Goal: Task Accomplishment & Management: Use online tool/utility

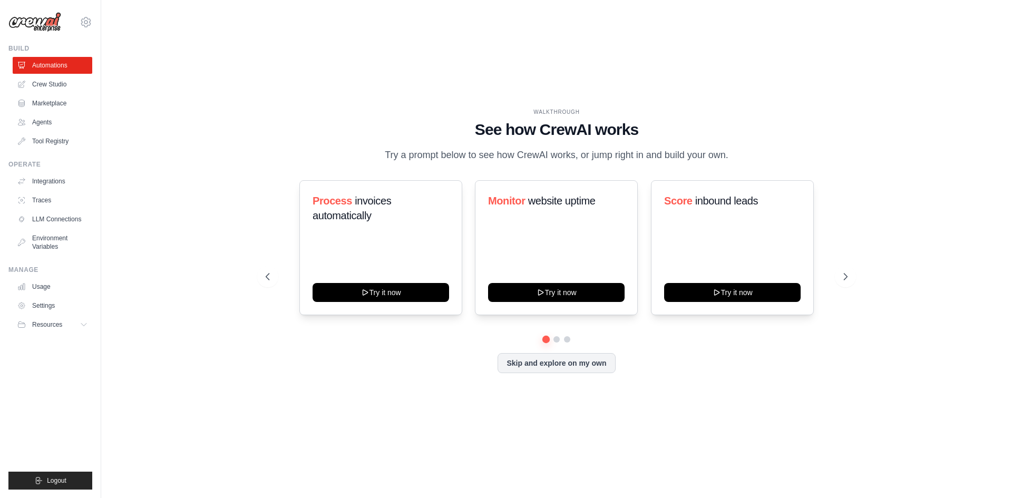
click at [46, 75] on ul "Automations Crew Studio Marketplace Agents Tool Registry" at bounding box center [53, 103] width 80 height 93
click at [42, 82] on link "Crew Studio" at bounding box center [54, 84] width 80 height 17
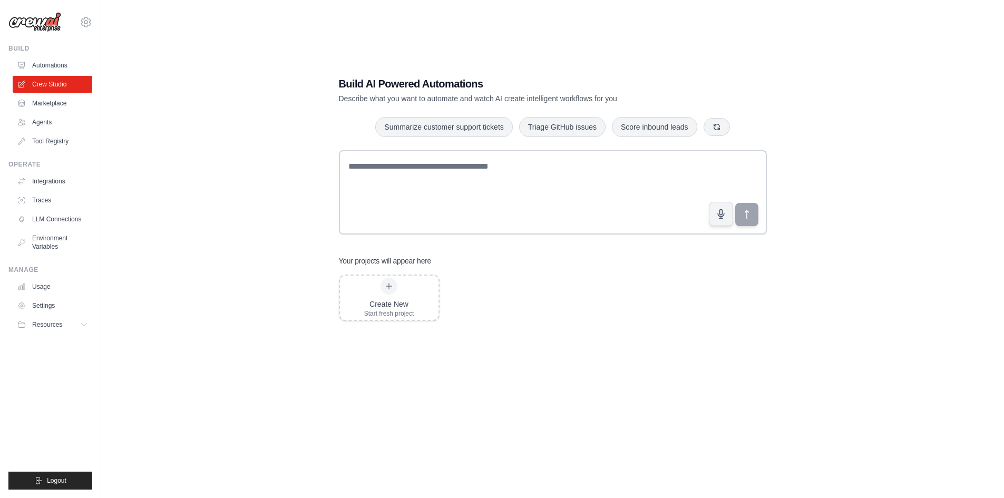
scroll to position [21, 0]
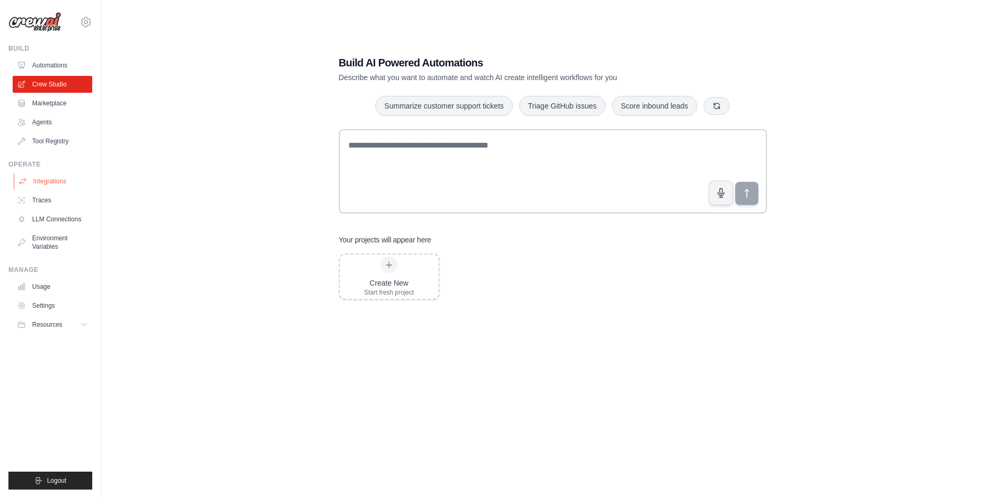
click at [58, 174] on link "Integrations" at bounding box center [54, 181] width 80 height 17
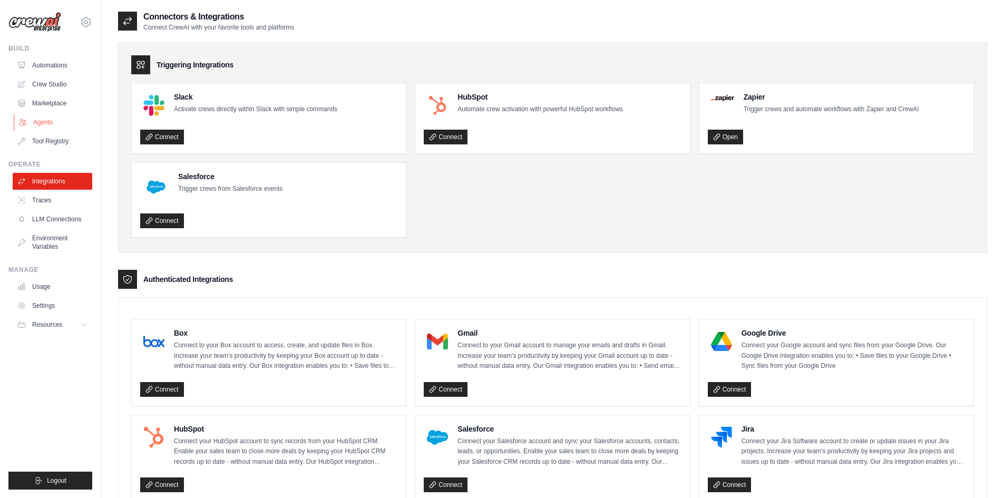
click at [31, 121] on link "Agents" at bounding box center [54, 122] width 80 height 17
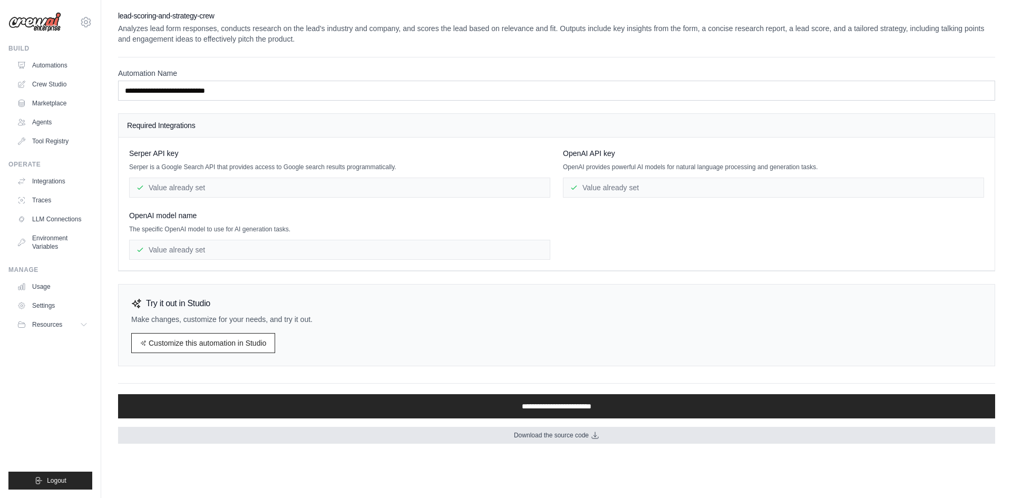
click at [569, 435] on span "Download the source code" at bounding box center [551, 435] width 75 height 8
